Goal: Check status: Check status

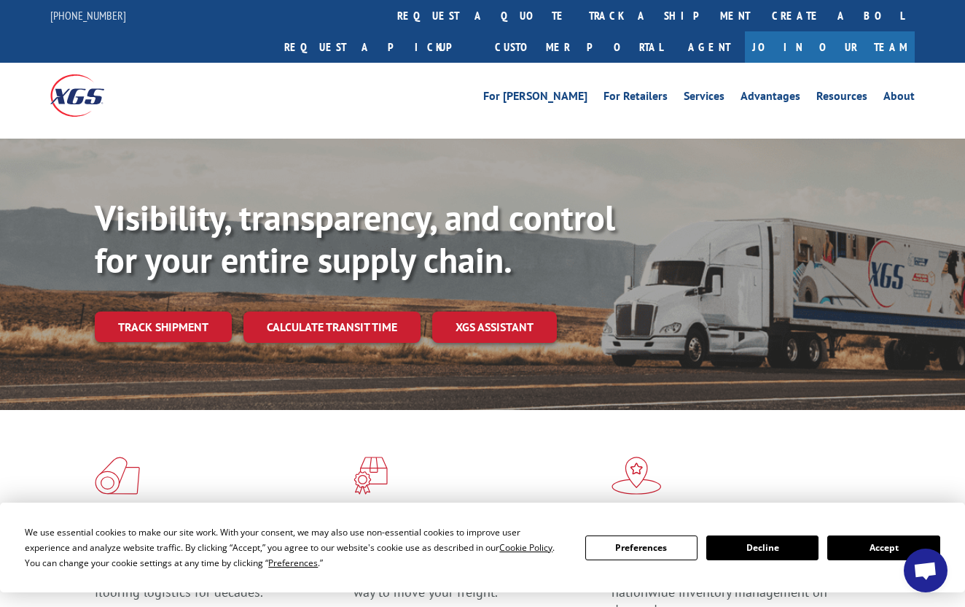
click at [869, 543] on button "Accept" at bounding box center [883, 547] width 112 height 25
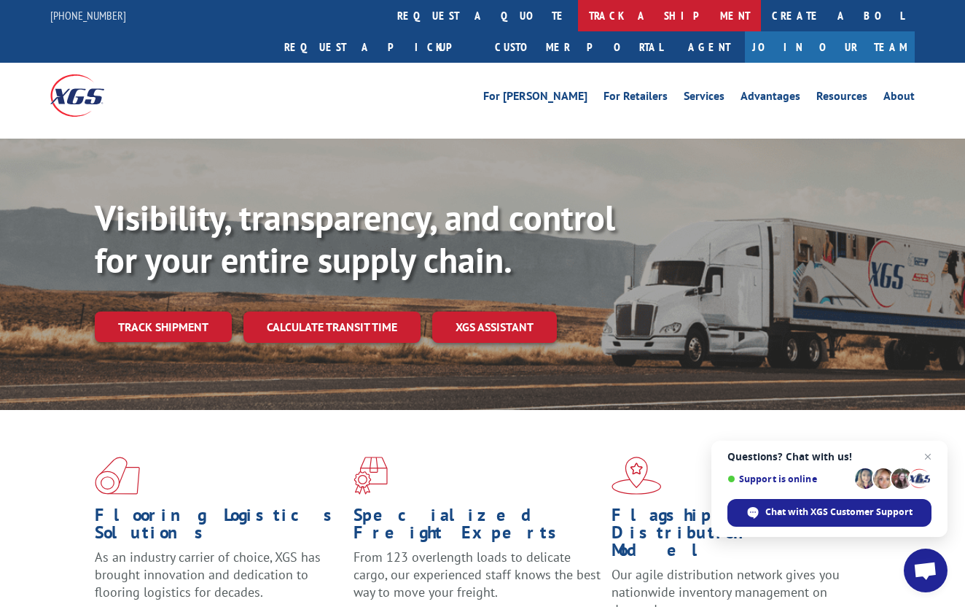
click at [578, 15] on link "track a shipment" at bounding box center [669, 15] width 183 height 31
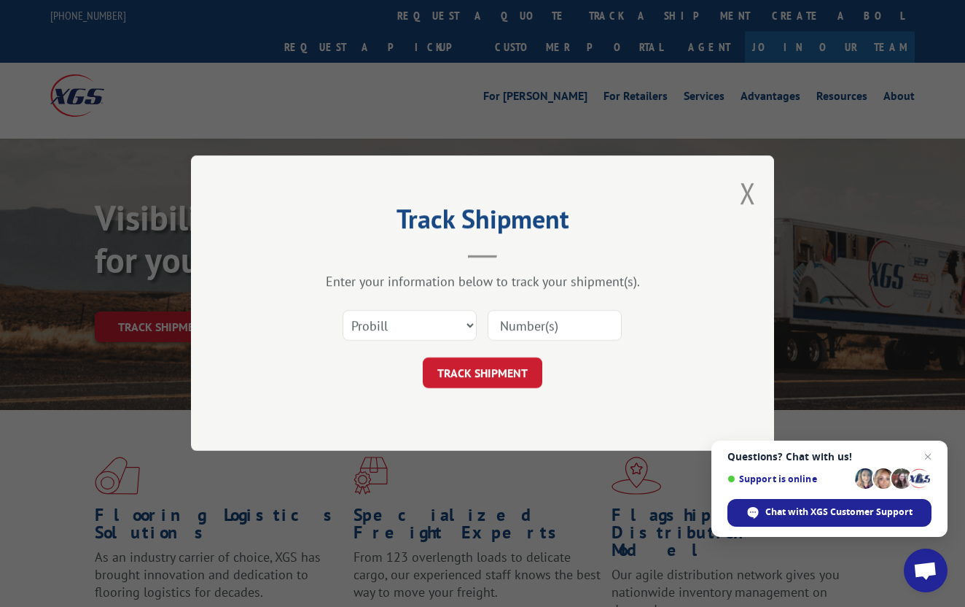
click at [557, 324] on input at bounding box center [555, 326] width 134 height 31
type input "17595849"
click at [473, 370] on button "TRACK SHIPMENT" at bounding box center [483, 373] width 120 height 31
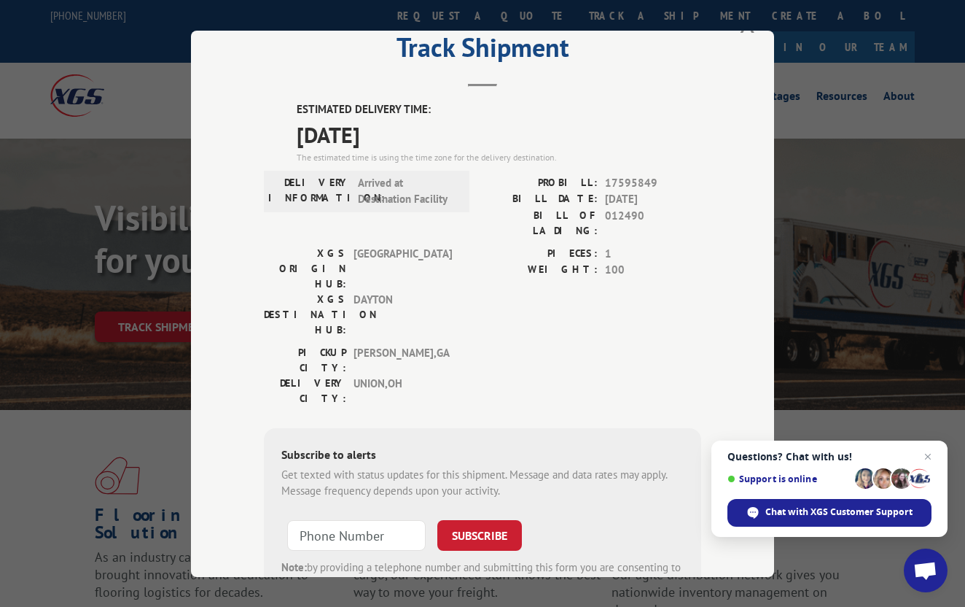
scroll to position [38, 0]
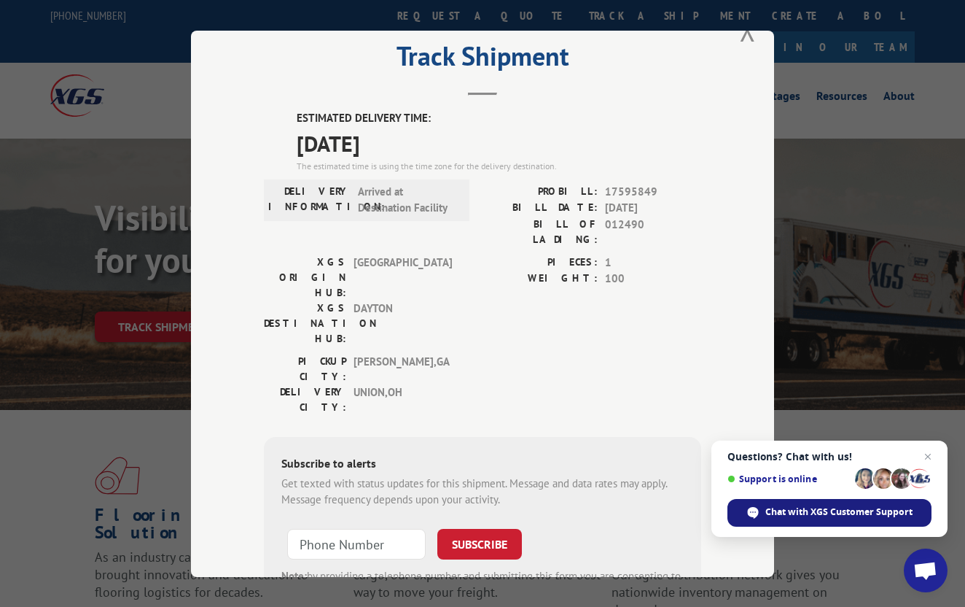
click at [835, 510] on span "Chat with XGS Customer Support" at bounding box center [838, 511] width 147 height 13
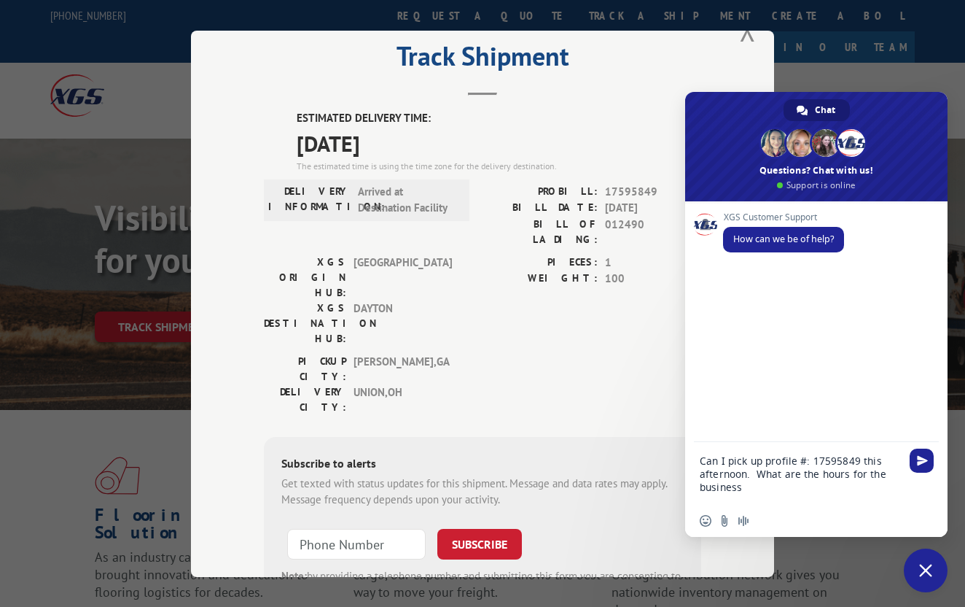
type textarea "Can I pick up profile #: 17595849 this afternoon. What are the hours for the bu…"
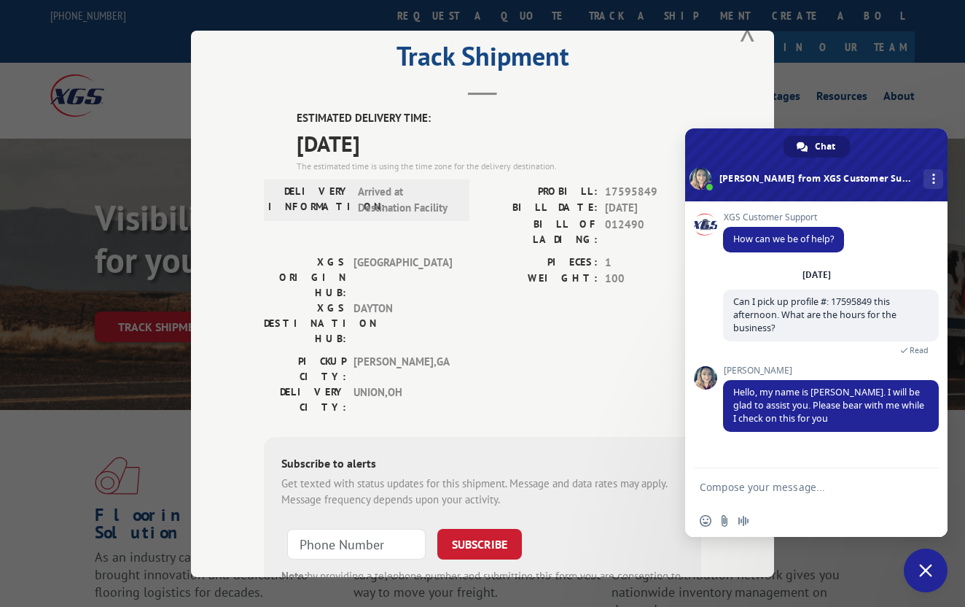
click at [572, 353] on div "PICKUP CITY: [GEOGRAPHIC_DATA] , [GEOGRAPHIC_DATA]: [GEOGRAPHIC_DATA] , [GEOGRA…" at bounding box center [482, 387] width 437 height 69
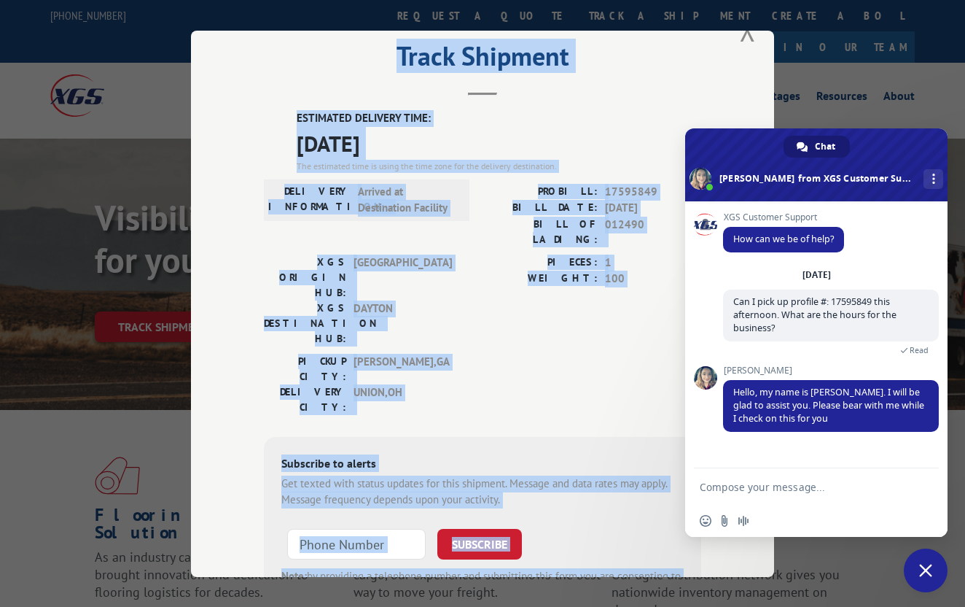
drag, startPoint x: 731, startPoint y: 141, endPoint x: 759, endPoint y: 95, distance: 53.6
click at [759, 95] on div "Track Shipment ESTIMATED DELIVERY TIME: [DATE] The estimated time is using the …" at bounding box center [482, 304] width 583 height 546
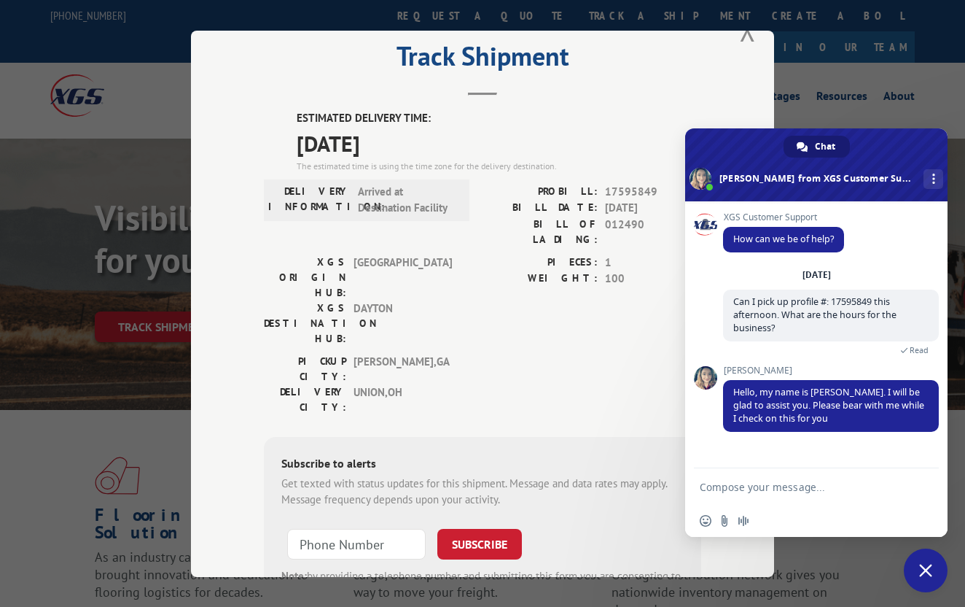
click at [726, 491] on textarea "Compose your message..." at bounding box center [802, 486] width 204 height 36
type textarea "Thank you"
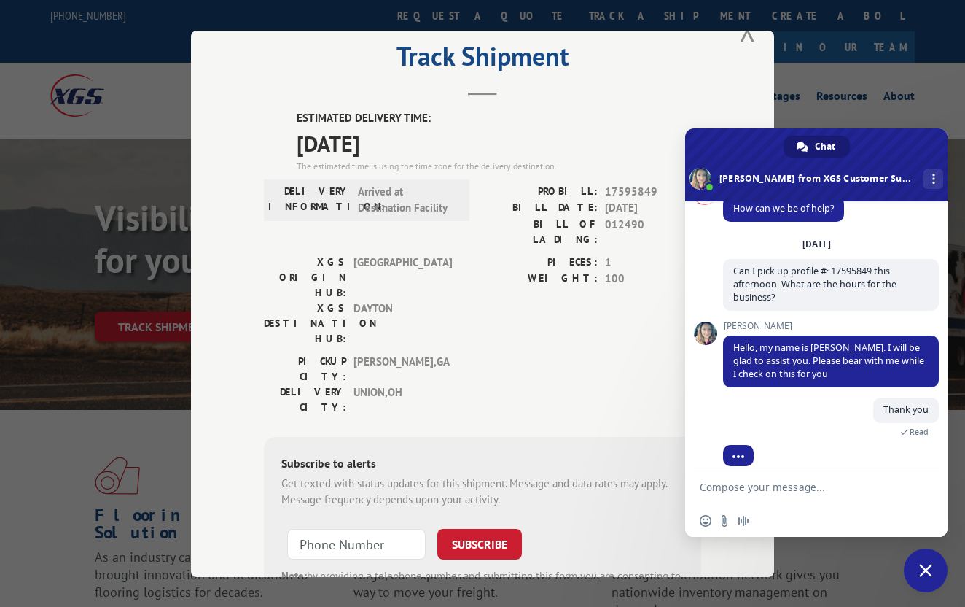
scroll to position [117, 0]
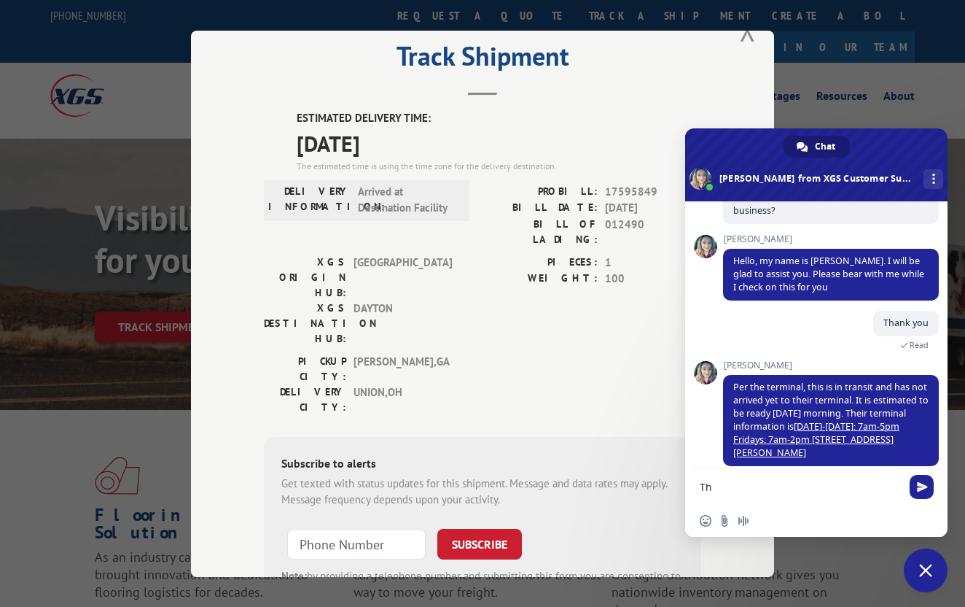
type textarea "T"
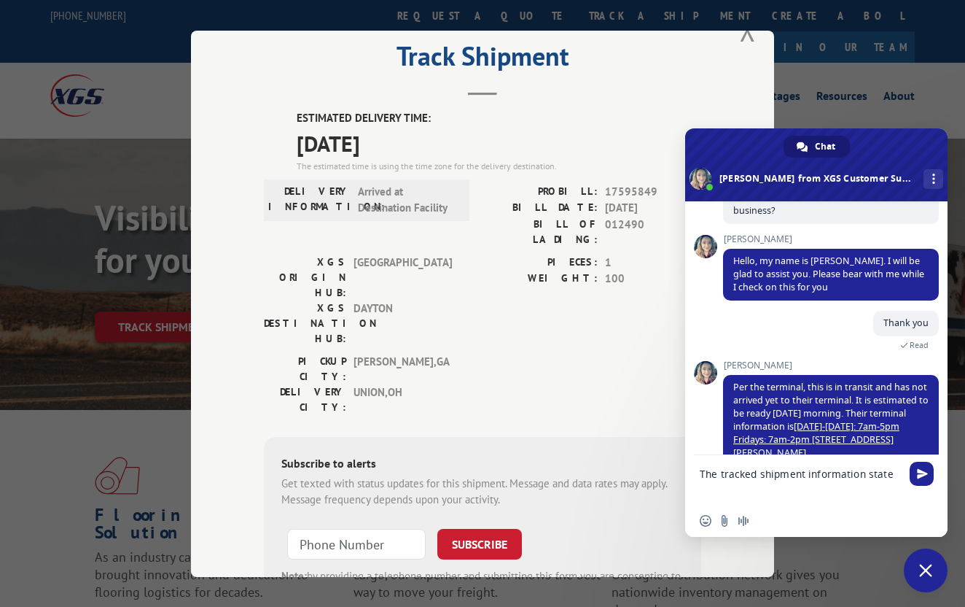
scroll to position [160, 0]
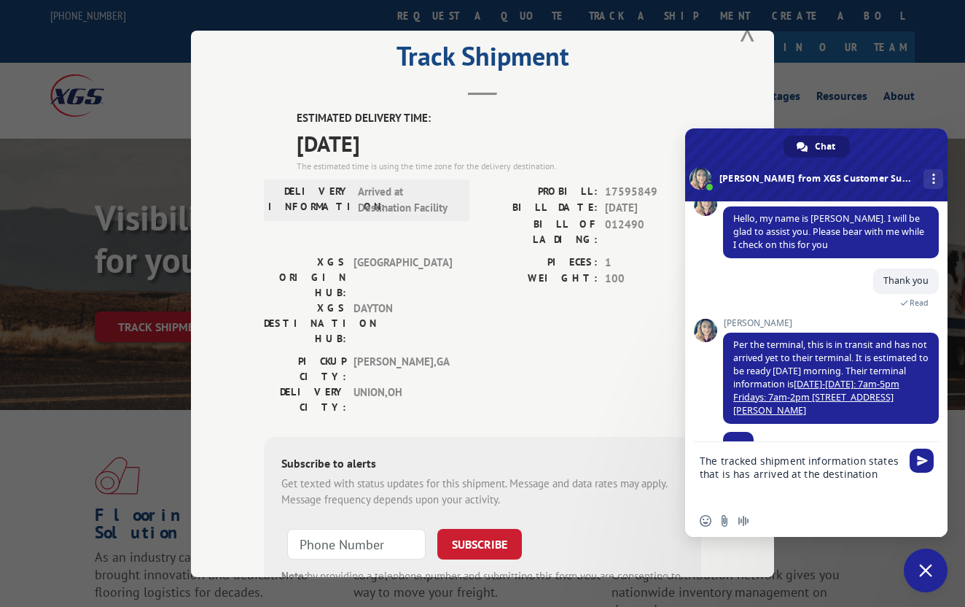
type textarea "The tracked shipment information states that is has arrived at the destination."
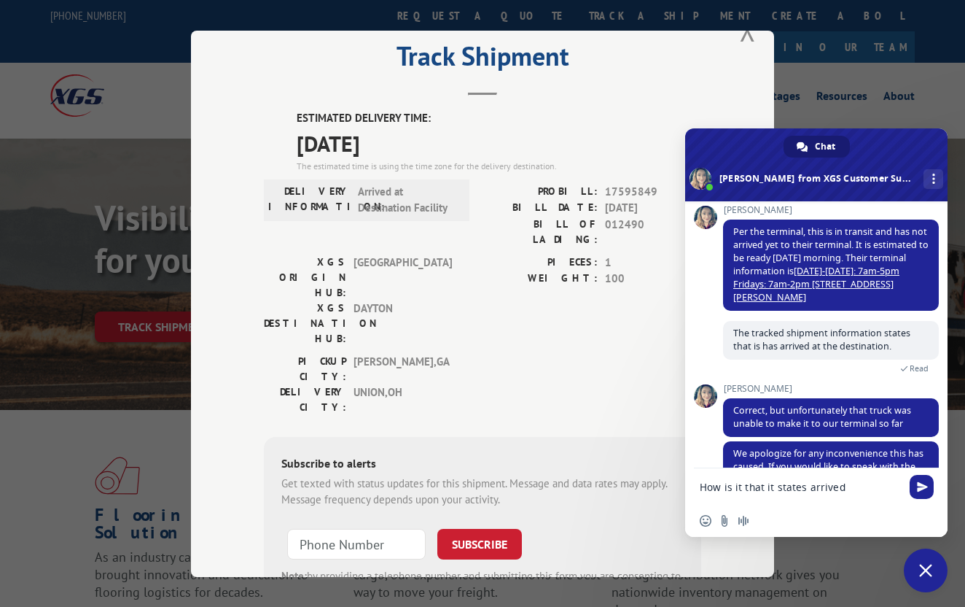
scroll to position [286, 0]
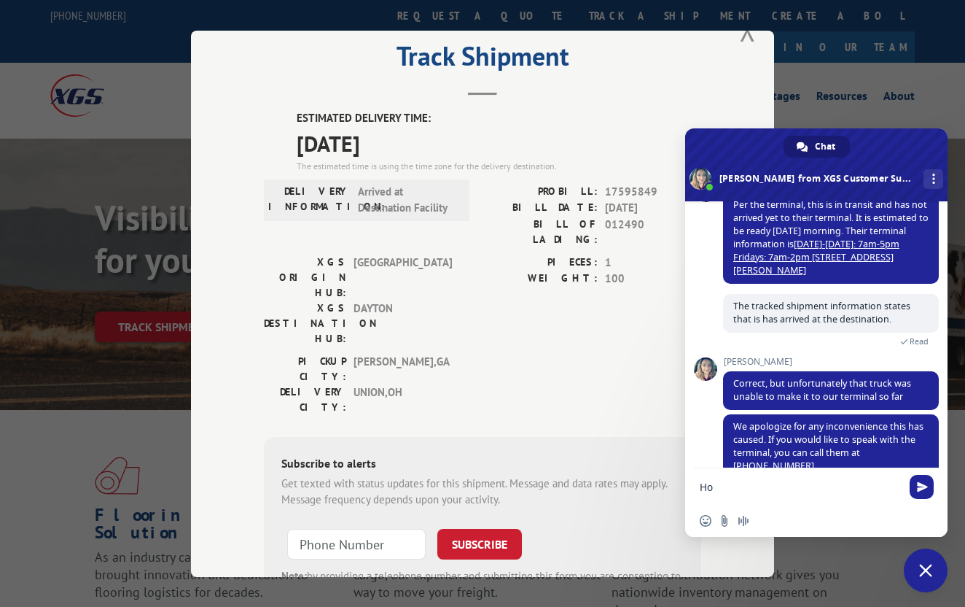
type textarea "H"
type textarea "They do not answer their phone."
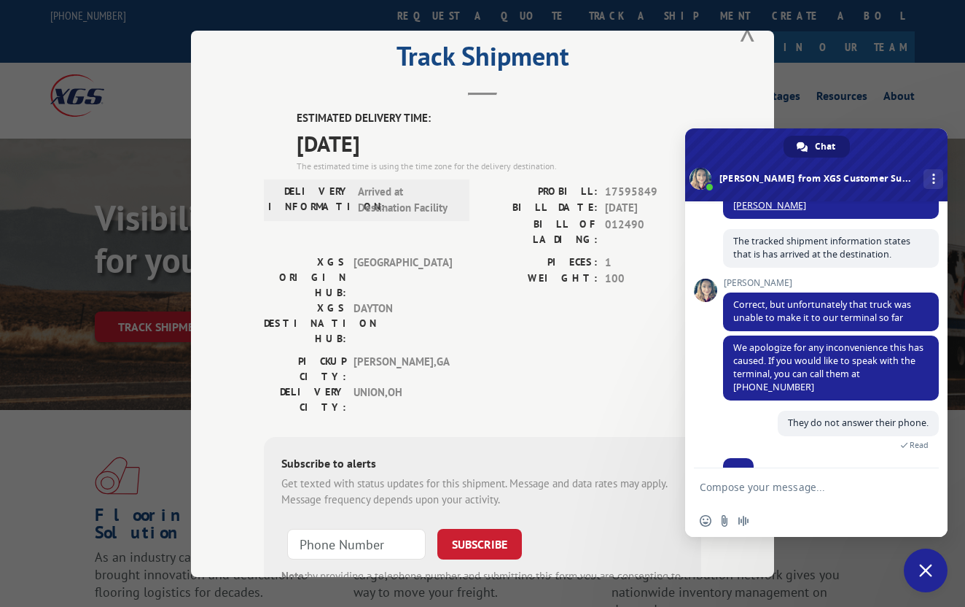
scroll to position [411, 0]
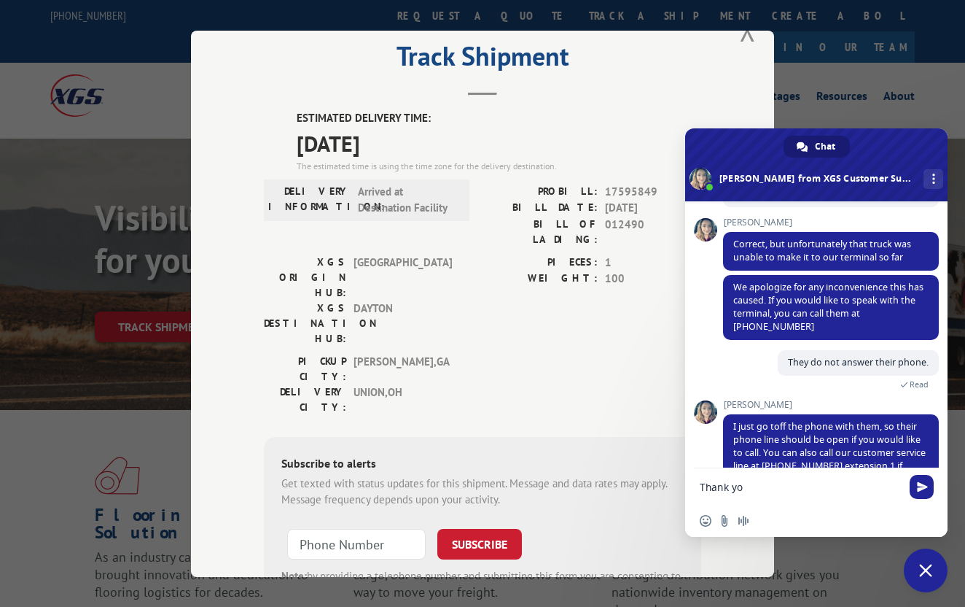
type textarea "Thank you"
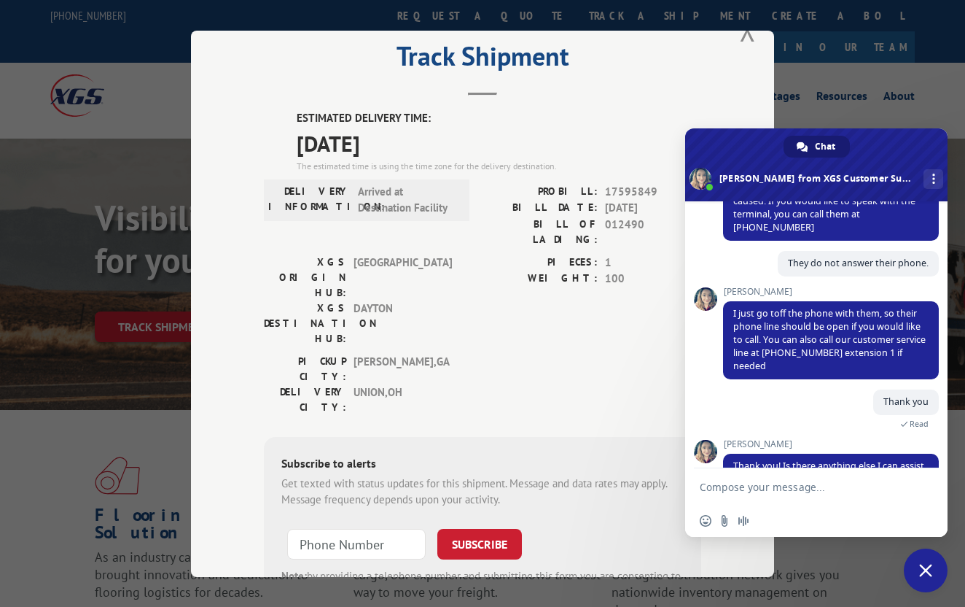
scroll to position [539, 0]
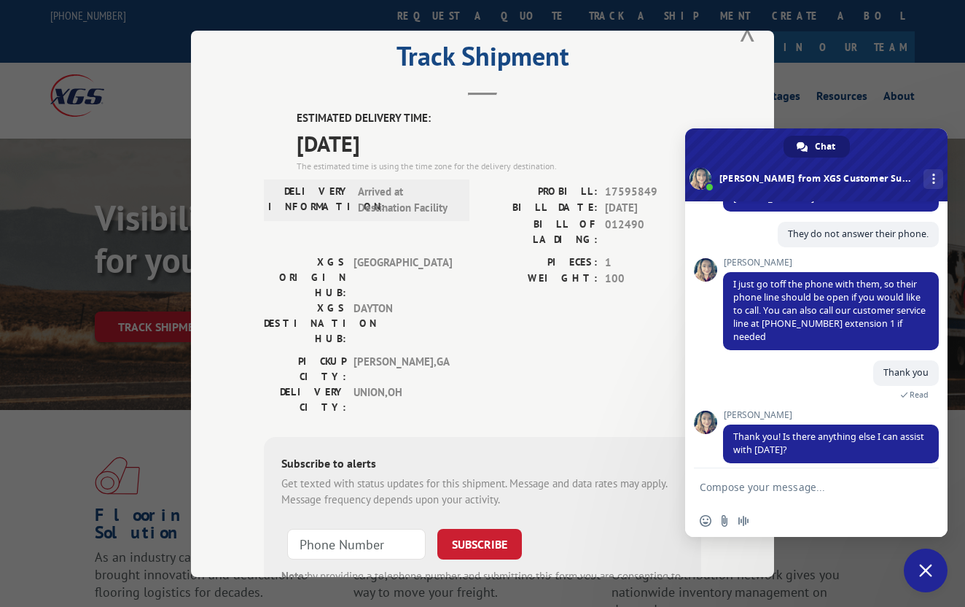
click at [885, 98] on div "Track Shipment ESTIMATED DELIVERY TIME: [DATE] The estimated time is using the …" at bounding box center [482, 303] width 965 height 607
drag, startPoint x: 738, startPoint y: 135, endPoint x: 738, endPoint y: 151, distance: 16.1
click at [738, 152] on span at bounding box center [816, 164] width 262 height 73
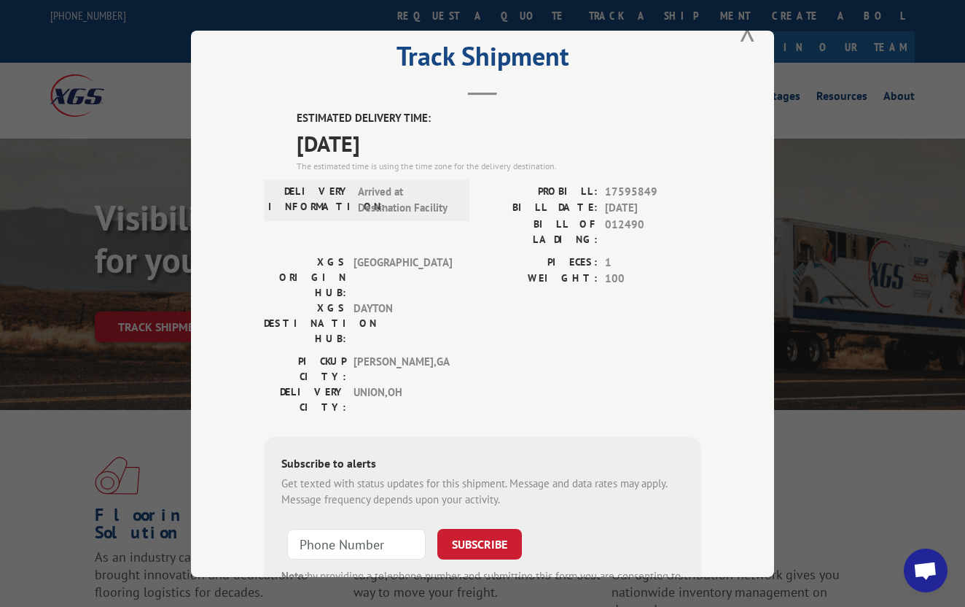
scroll to position [510, 0]
click at [752, 39] on button "Close modal" at bounding box center [748, 30] width 16 height 39
